Goal: Task Accomplishment & Management: Manage account settings

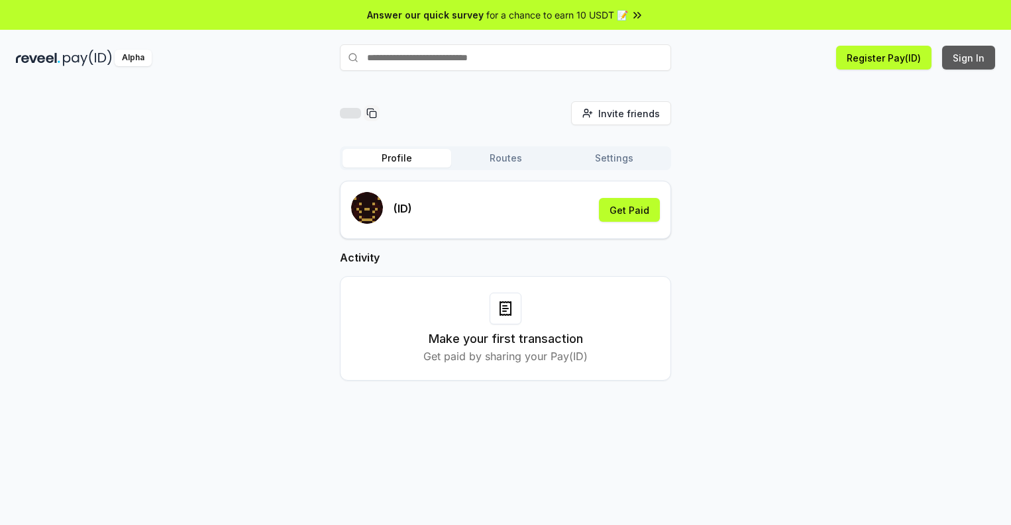
click at [969, 58] on button "Sign In" at bounding box center [968, 58] width 53 height 24
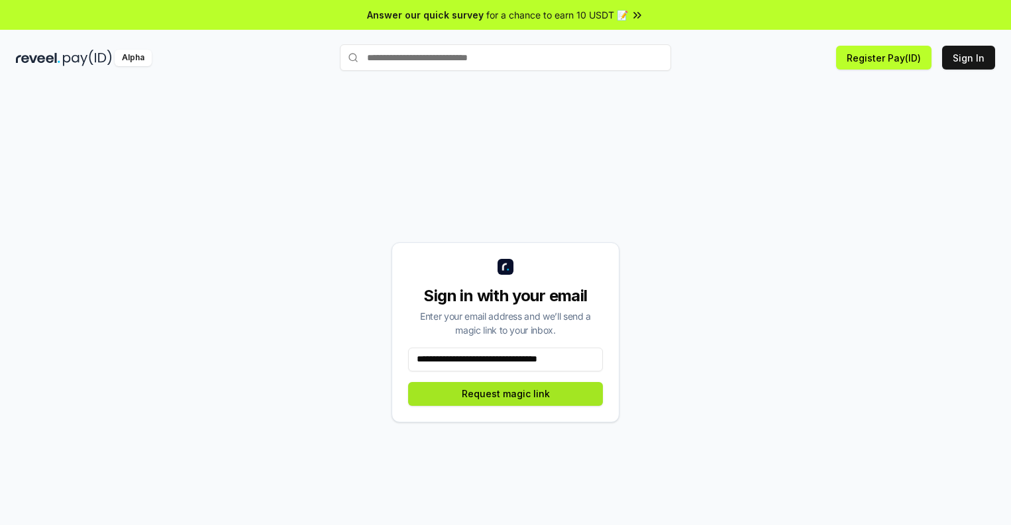
type input "**********"
click at [505, 394] on button "Request magic link" at bounding box center [505, 394] width 195 height 24
